Goal: Task Accomplishment & Management: Use online tool/utility

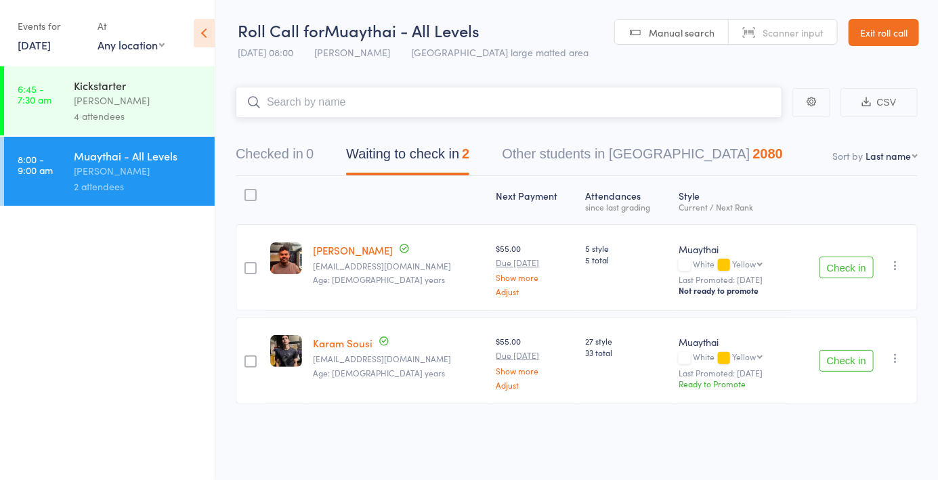
click at [292, 147] on button "Checked in 0" at bounding box center [275, 157] width 78 height 36
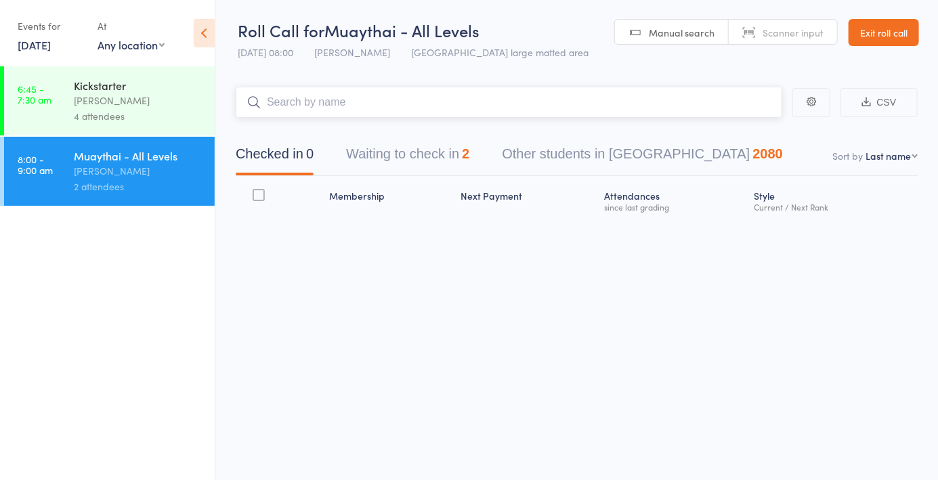
click at [307, 107] on input "search" at bounding box center [509, 102] width 546 height 31
click at [748, 37] on link "Scanner input" at bounding box center [783, 33] width 108 height 26
type input "5735"
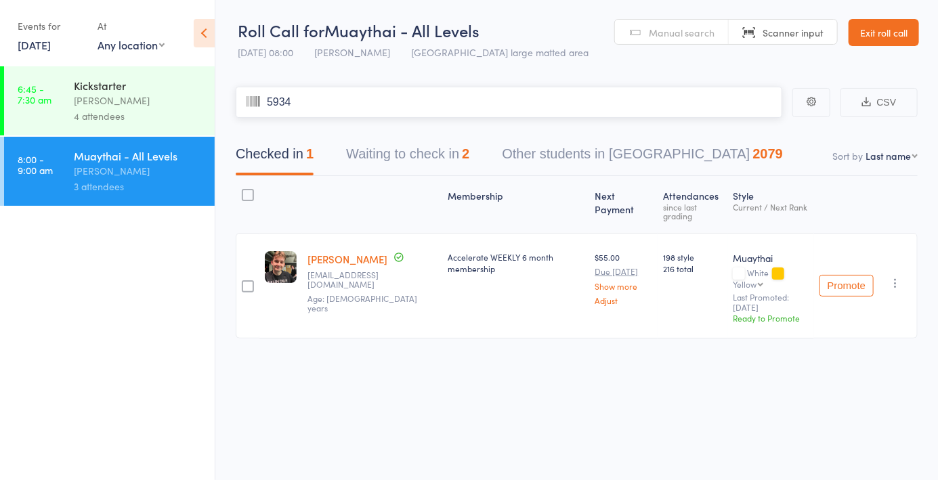
type input "5934"
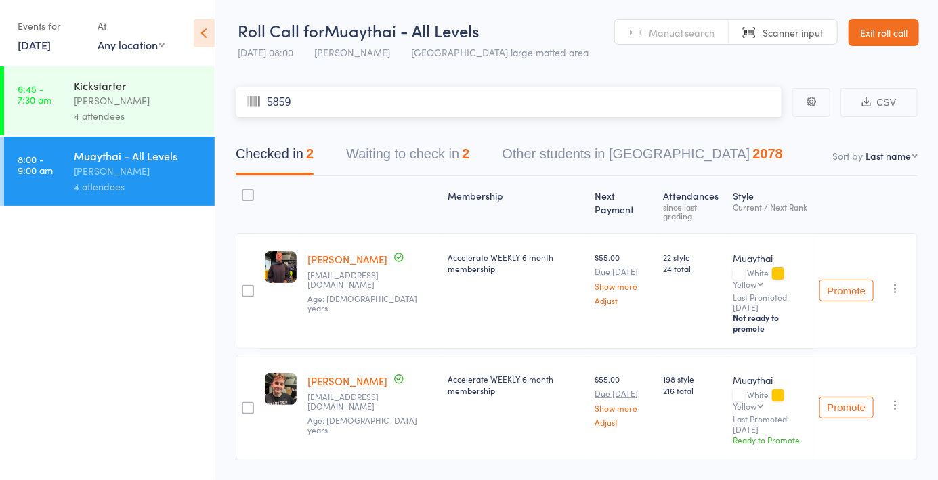
type input "5859"
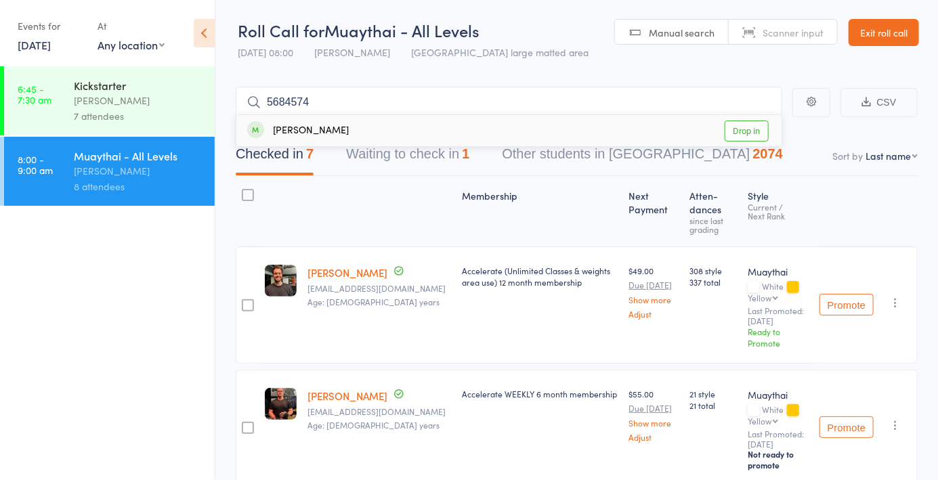
type input "56845745"
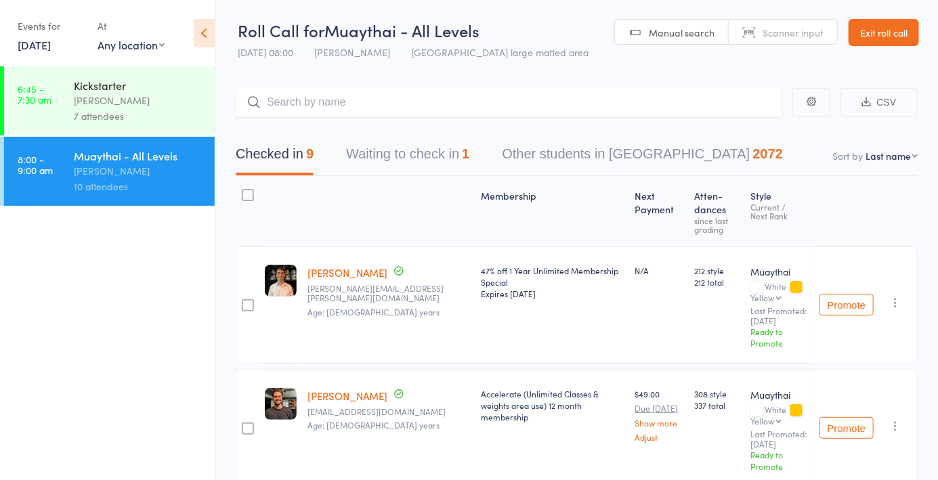
click at [896, 160] on select "First name Last name Birthday [DATE]? Behind on payments? Check in time Next pa…" at bounding box center [891, 156] width 52 height 14
select select "4"
click at [865, 149] on select "First name Last name Birthday [DATE]? Behind on payments? Check in time Next pa…" at bounding box center [891, 156] width 52 height 14
click at [674, 102] on input "search" at bounding box center [509, 102] width 546 height 31
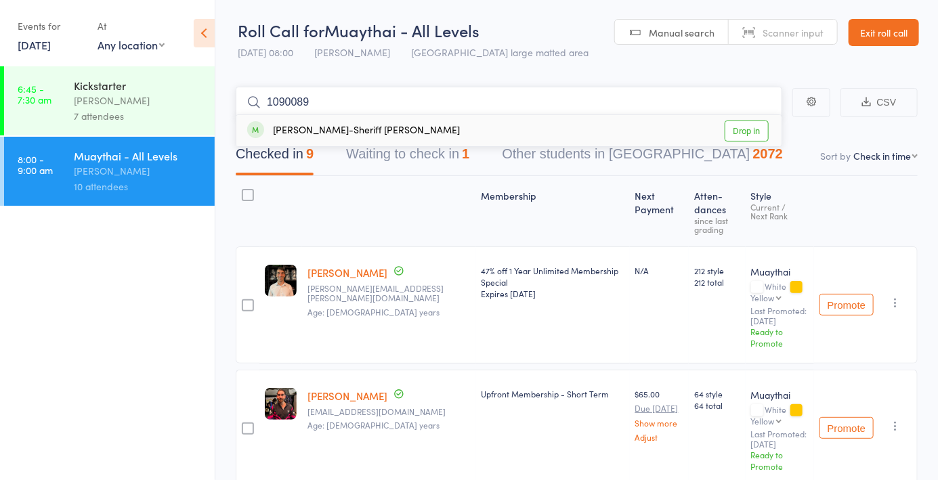
type input "10900899"
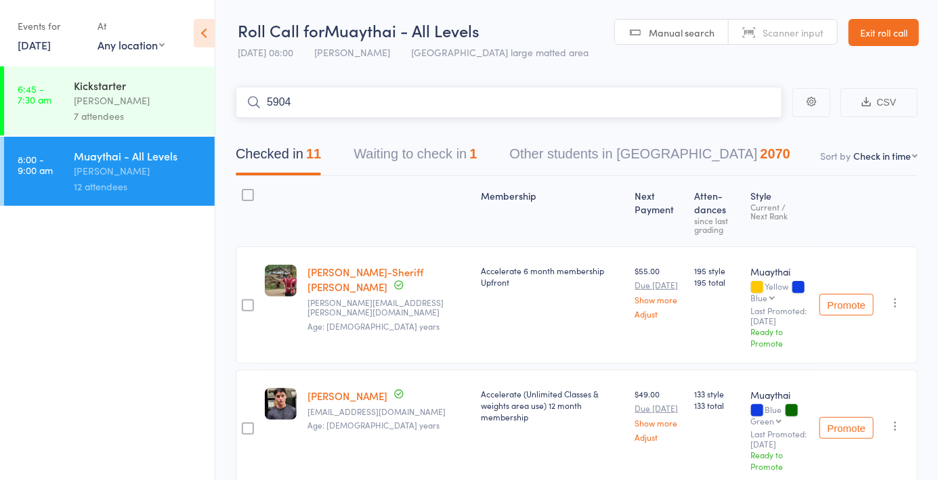
type input "5904"
click at [751, 131] on link "Drop in" at bounding box center [747, 131] width 44 height 21
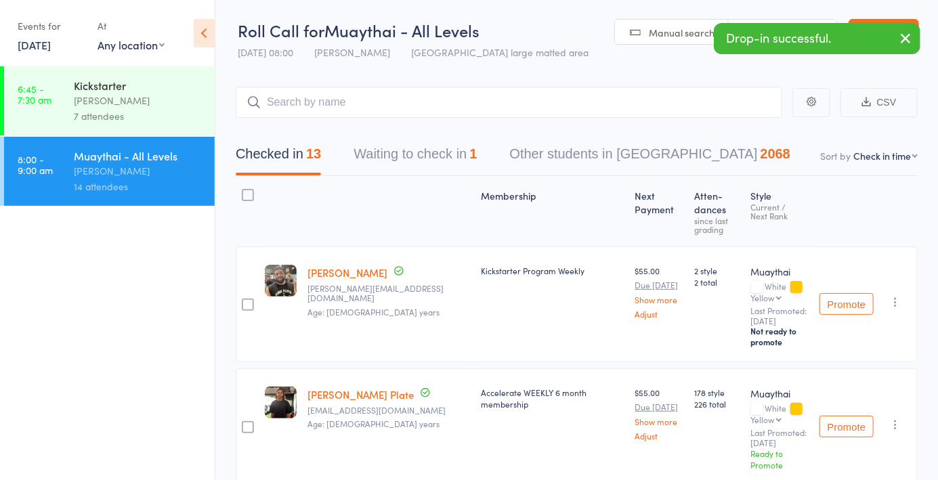
click at [790, 24] on div "Drop-in successful." at bounding box center [817, 38] width 207 height 31
click at [783, 24] on div "Drop-in successful." at bounding box center [817, 38] width 207 height 31
click at [778, 27] on div "Drop-in successful." at bounding box center [817, 38] width 207 height 31
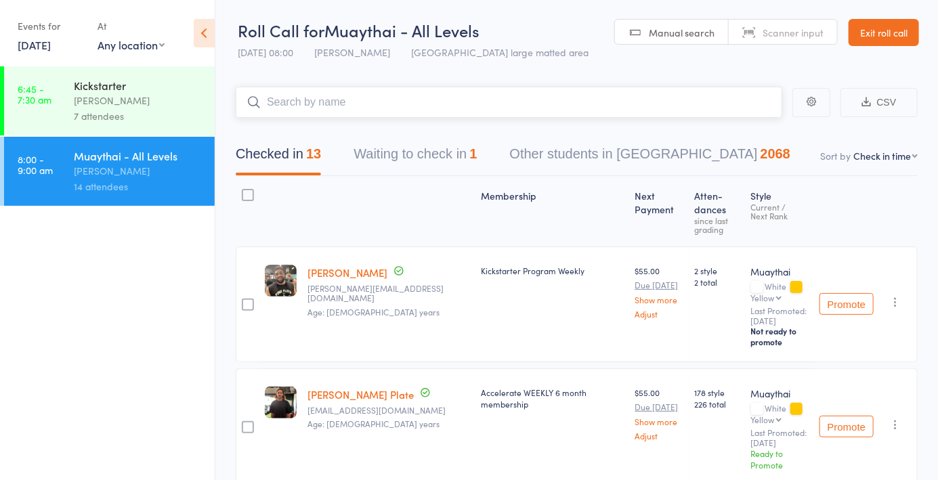
click at [578, 87] on input "search" at bounding box center [509, 102] width 546 height 31
click at [763, 38] on span "Scanner input" at bounding box center [792, 33] width 61 height 14
type input "5925"
type input "5445"
